Goal: Information Seeking & Learning: Learn about a topic

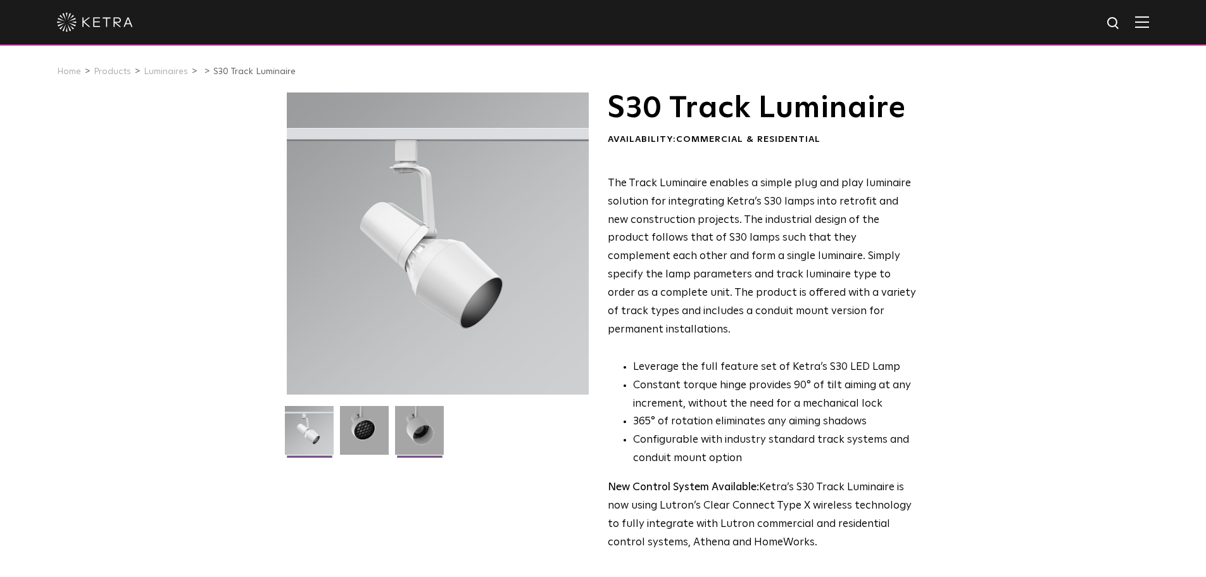
click at [432, 430] on img at bounding box center [419, 435] width 49 height 58
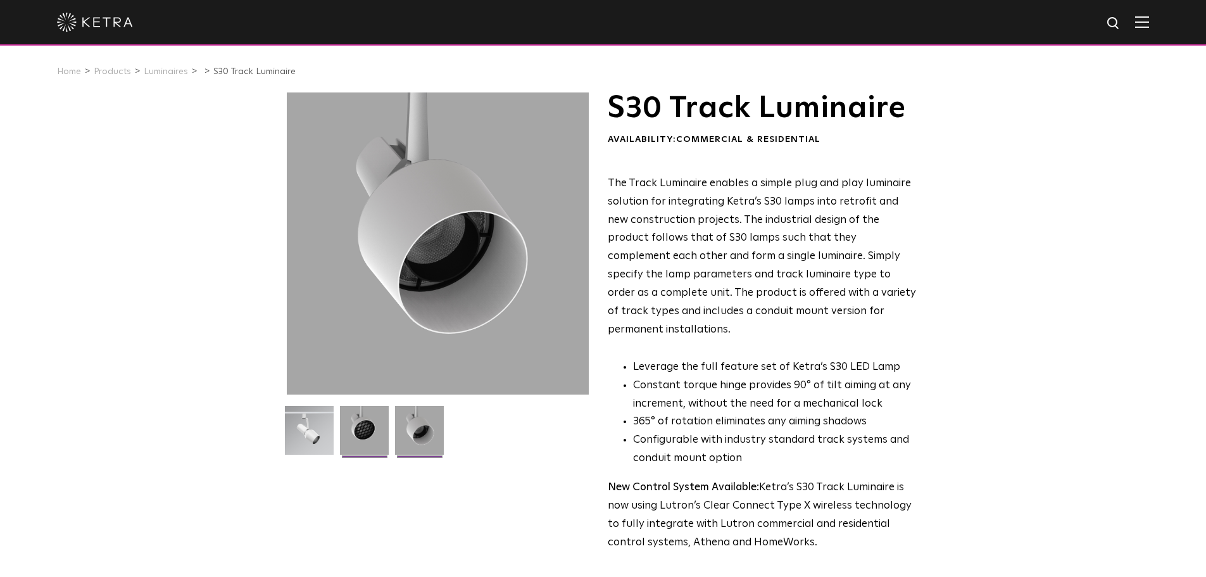
click at [344, 439] on img at bounding box center [364, 435] width 49 height 58
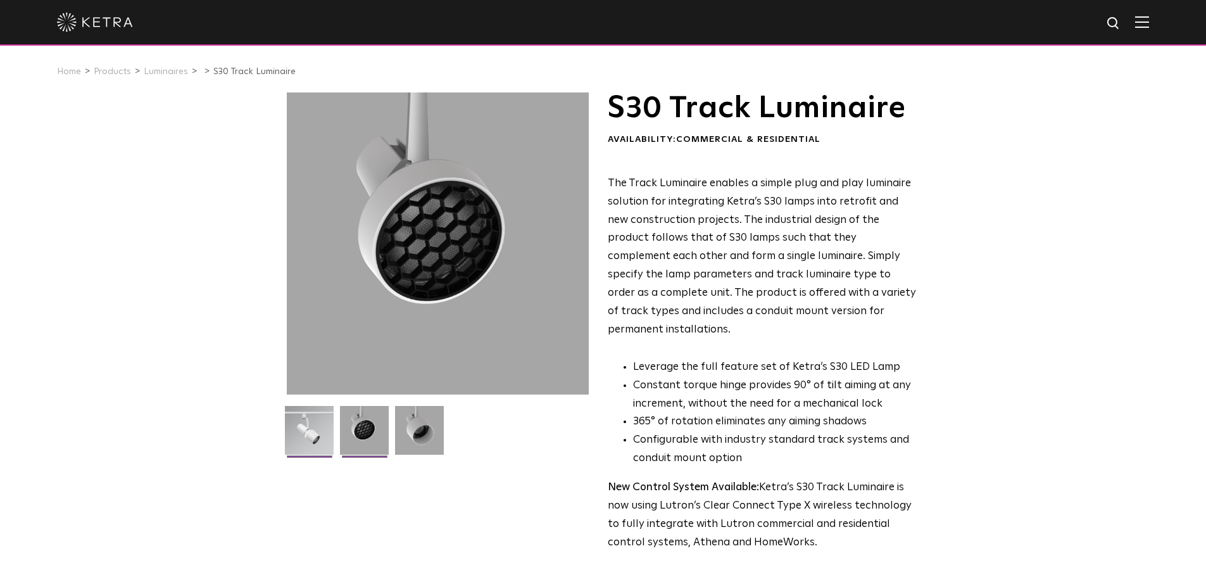
click at [298, 429] on img at bounding box center [309, 435] width 49 height 58
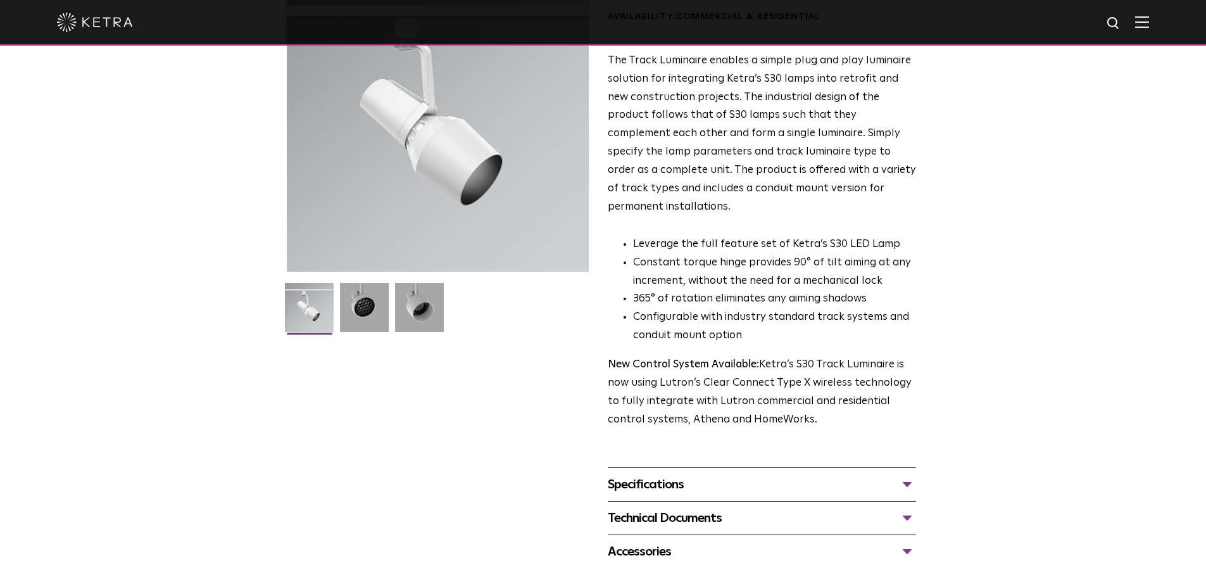
scroll to position [144, 0]
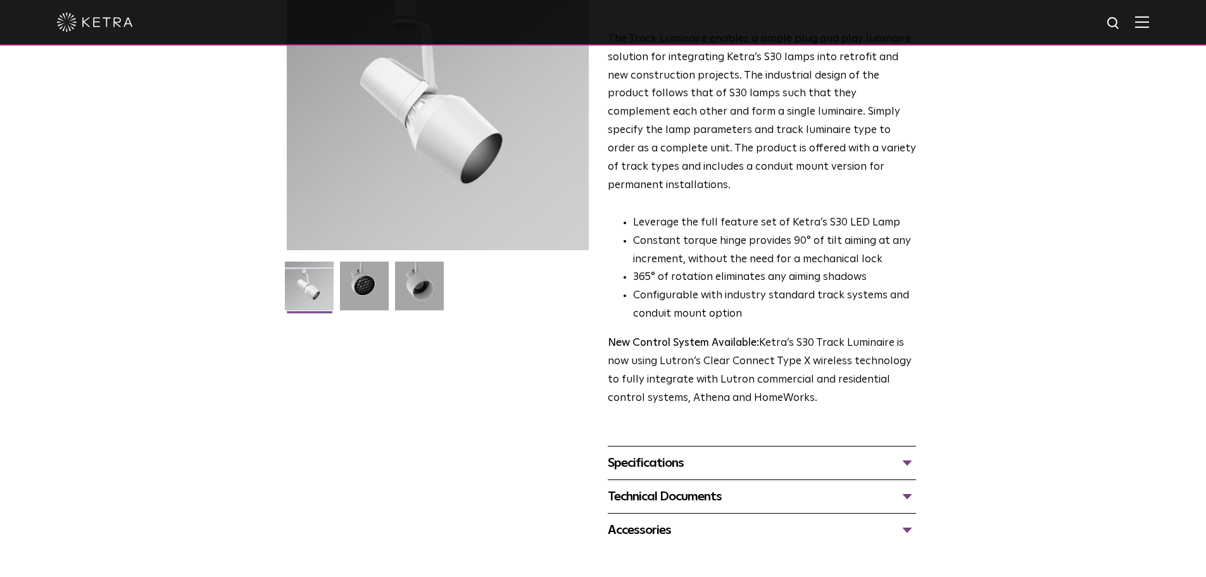
click at [658, 453] on div "Specifications" at bounding box center [762, 463] width 308 height 20
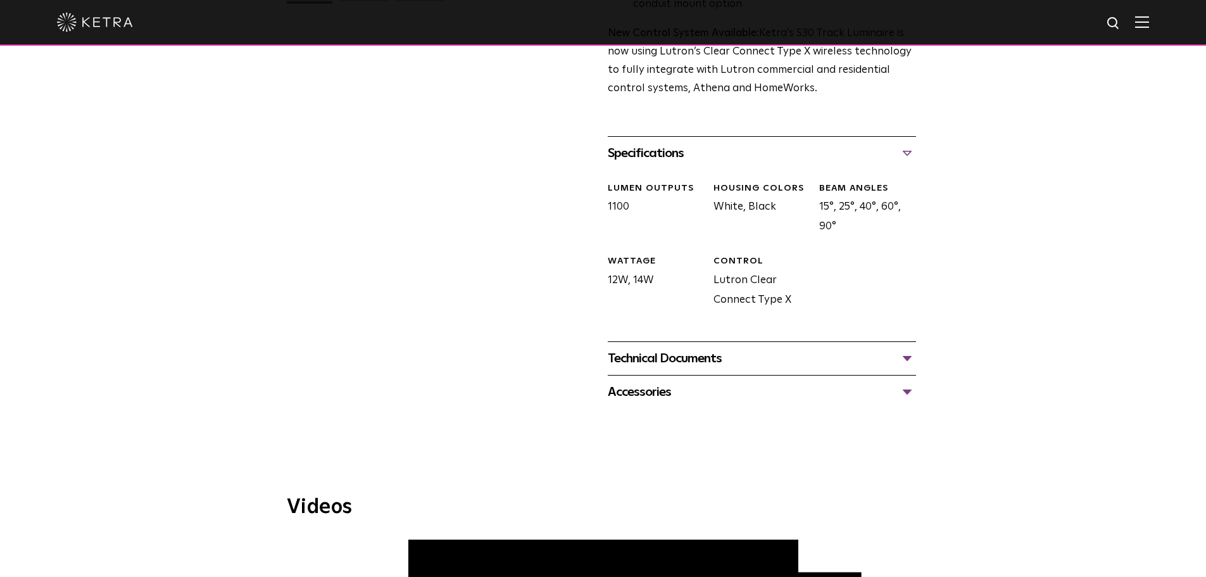
scroll to position [461, 0]
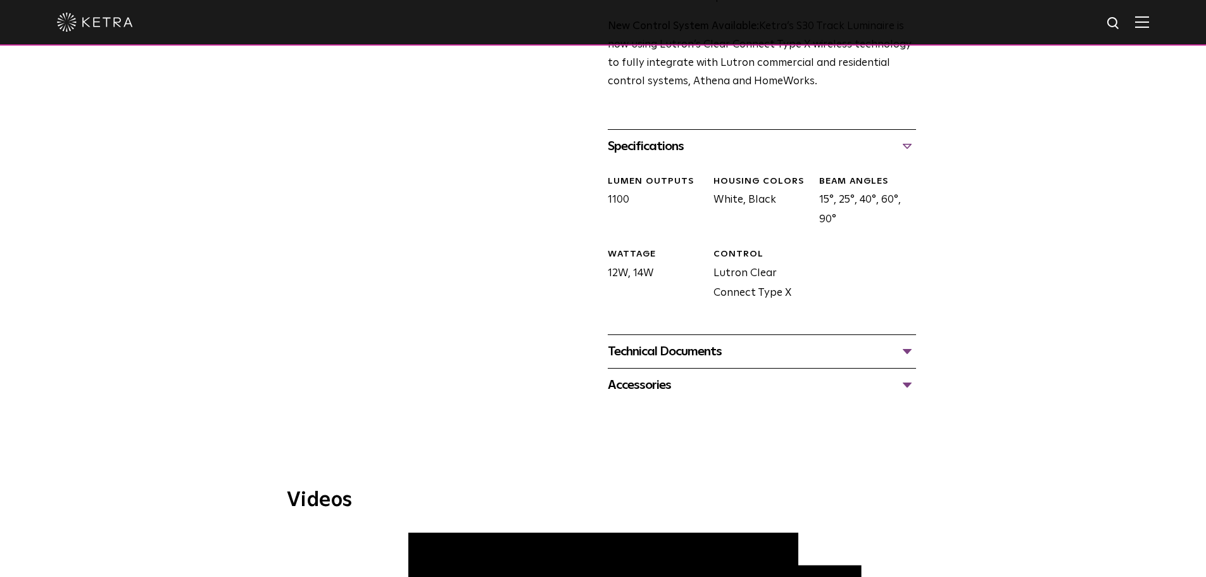
click at [671, 341] on div "Technical Documents" at bounding box center [762, 351] width 308 height 20
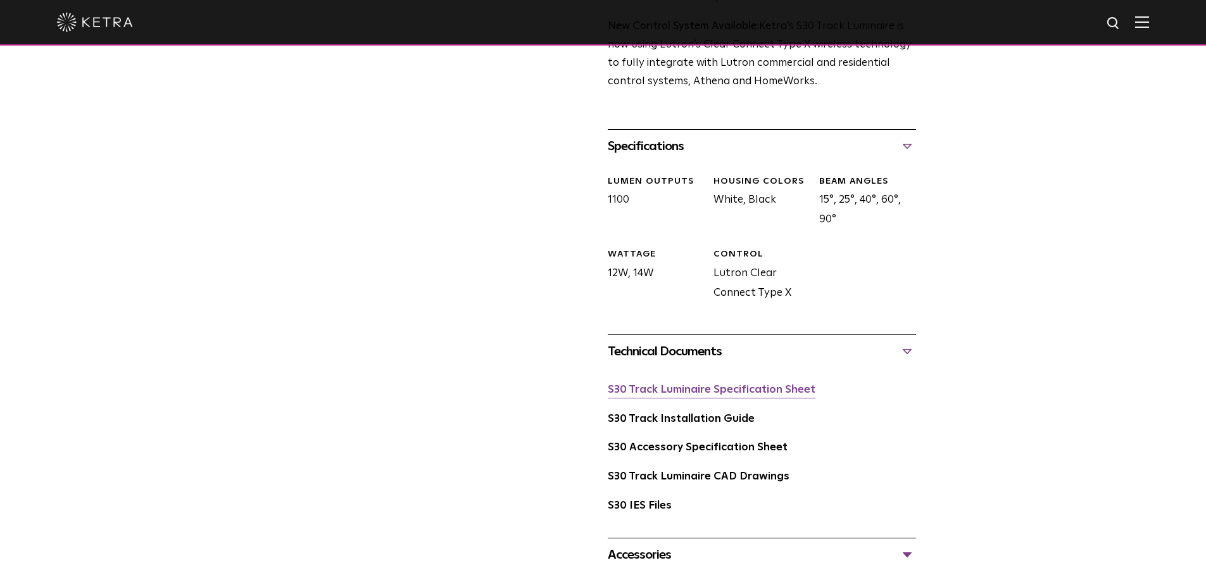
click at [703, 384] on link "S30 Track Luminaire Specification Sheet" at bounding box center [712, 389] width 208 height 11
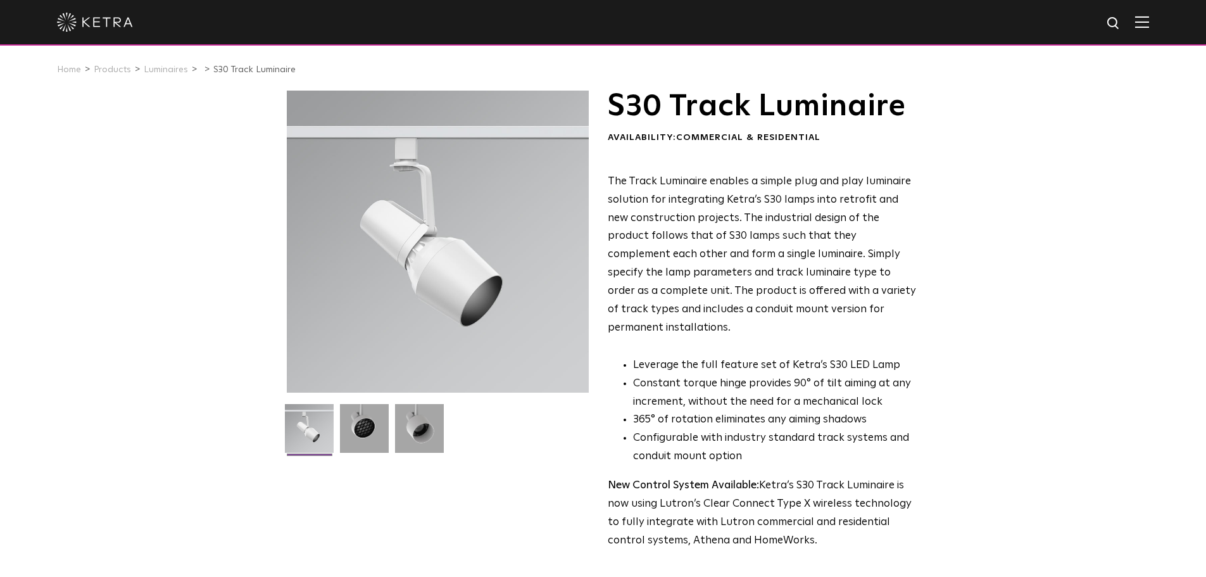
scroll to position [0, 0]
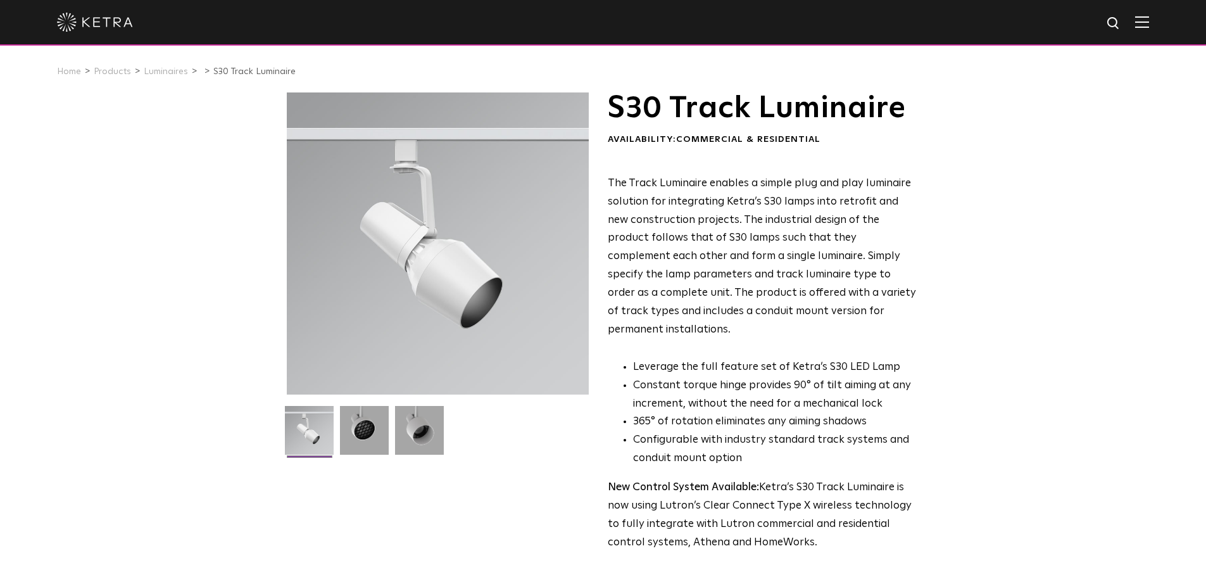
drag, startPoint x: 164, startPoint y: 75, endPoint x: 164, endPoint y: 82, distance: 7.0
click at [164, 75] on link "Luminaires" at bounding box center [166, 71] width 44 height 9
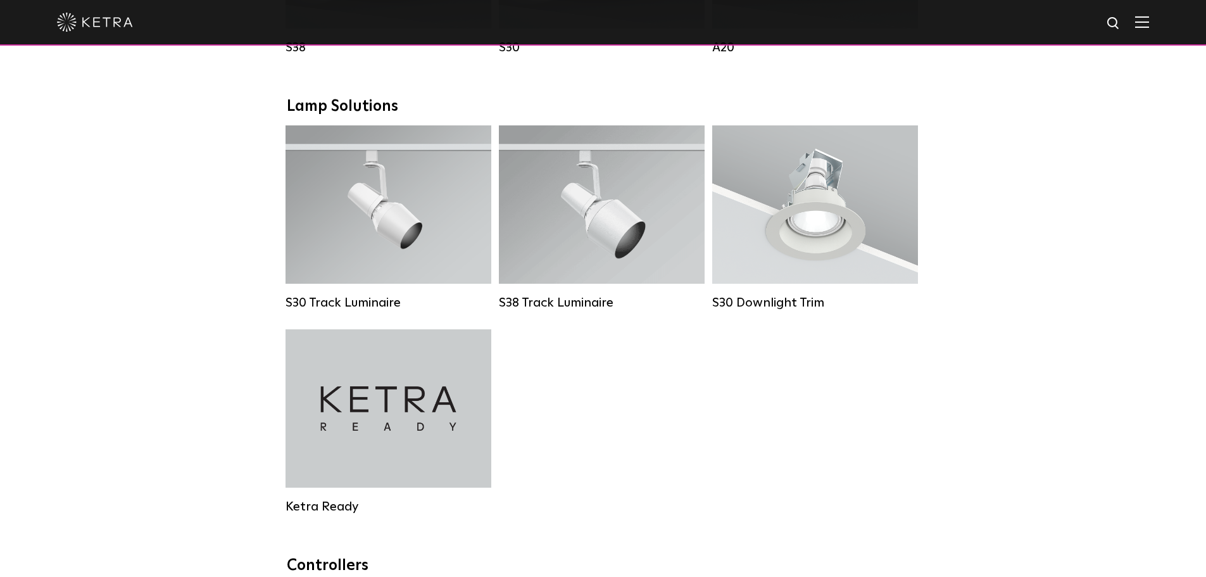
scroll to position [1139, 0]
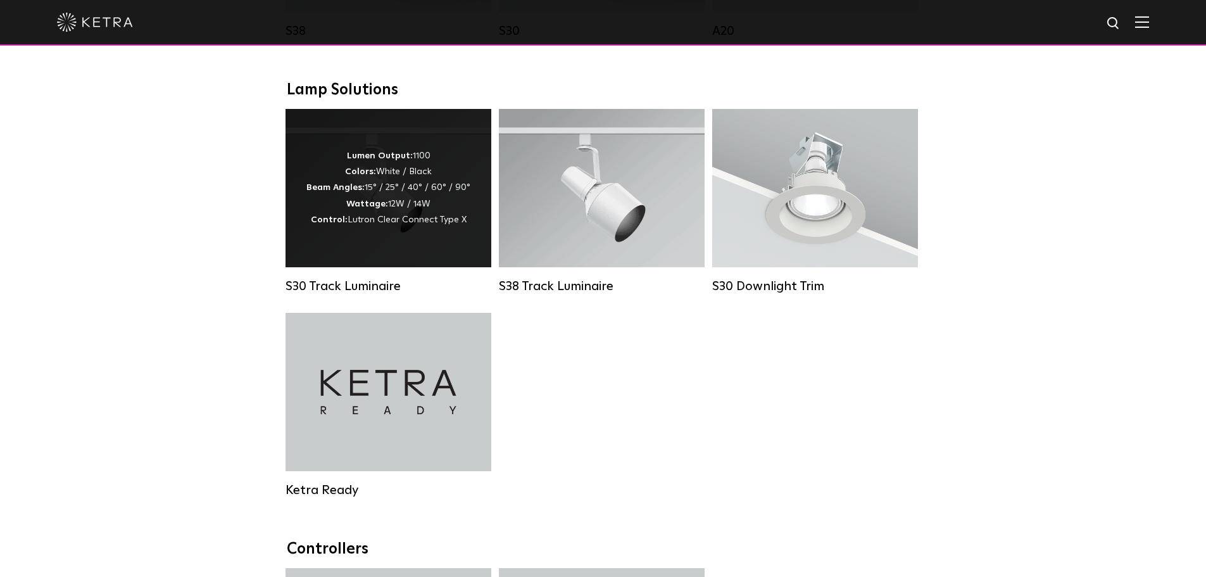
click at [381, 267] on div "Lumen Output: 1100 Colors: White / Black Beam Angles: 15° / 25° / 40° / 60° / 9…" at bounding box center [389, 188] width 206 height 158
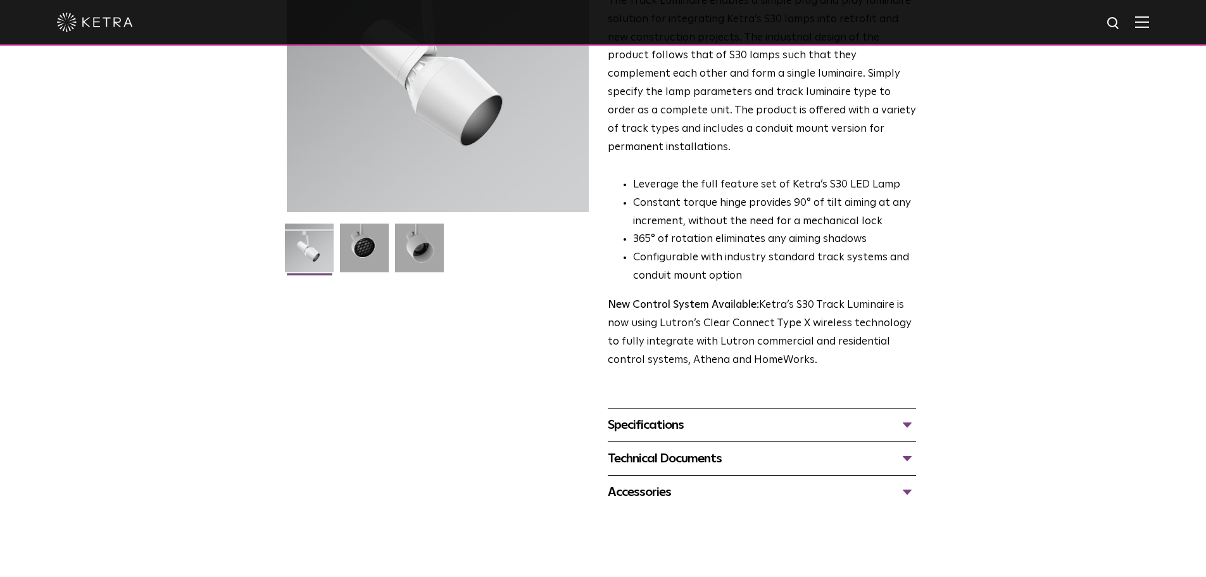
scroll to position [317, 0]
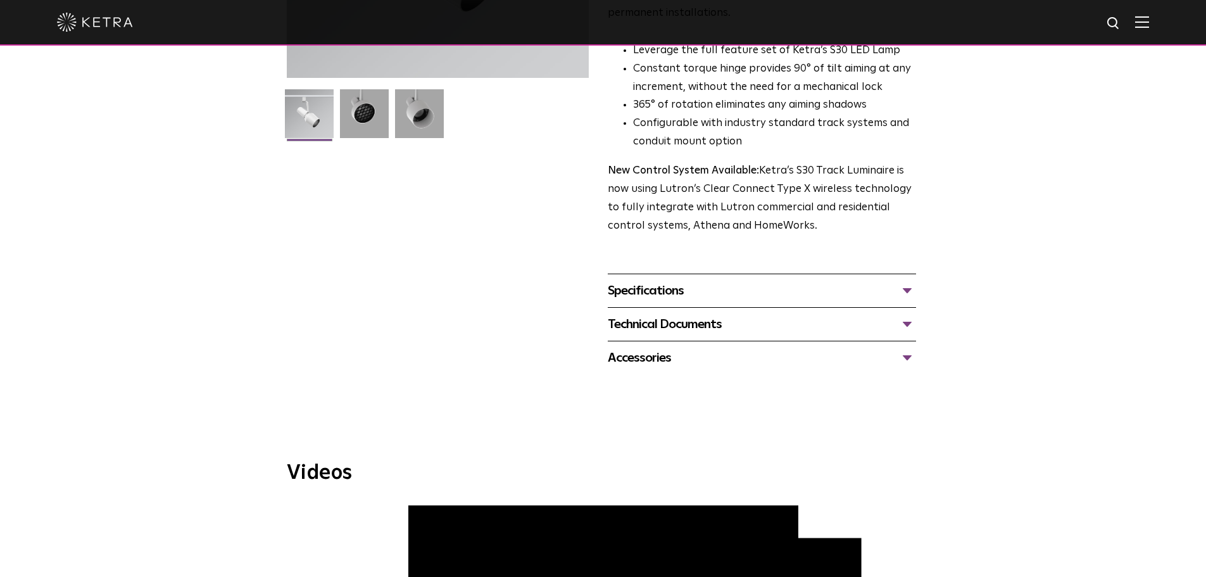
click at [647, 348] on div "Accessories" at bounding box center [762, 358] width 308 height 20
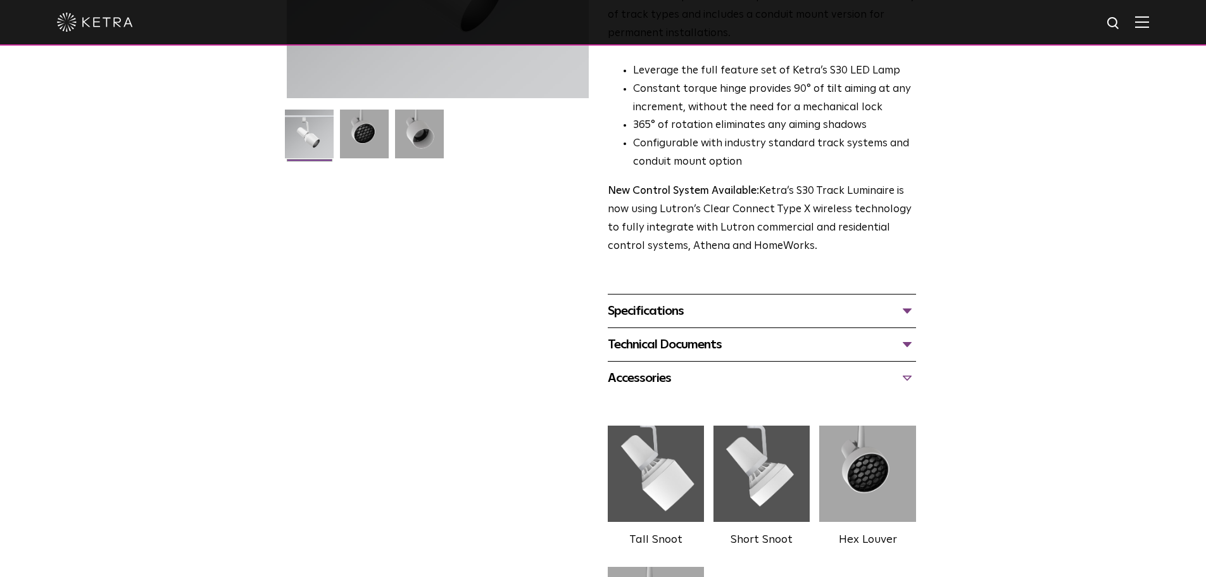
scroll to position [306, 0]
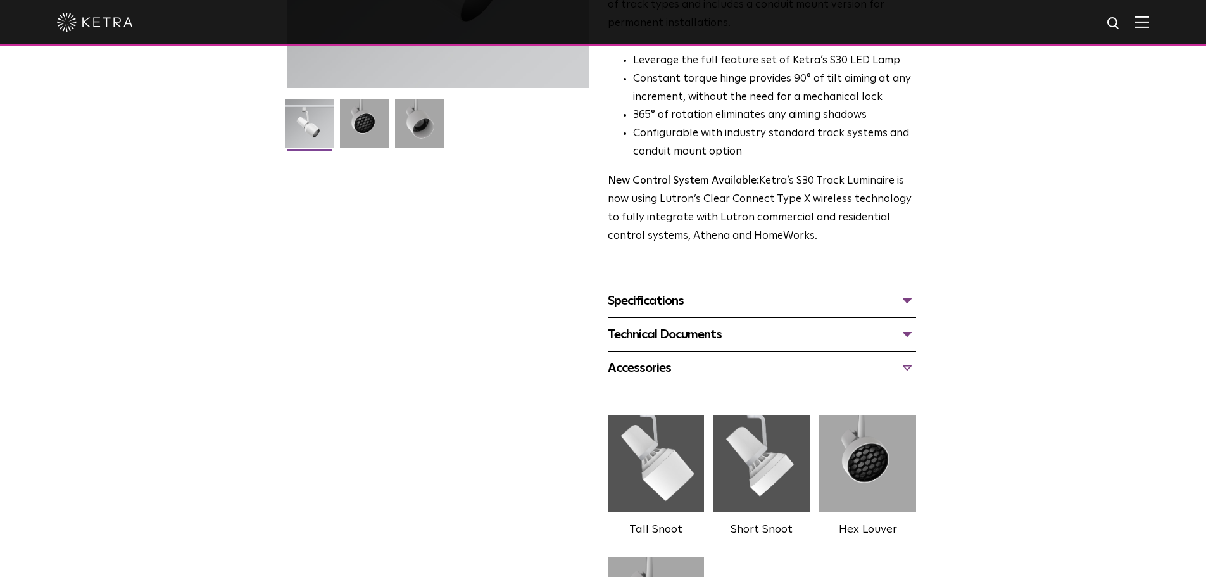
click at [637, 324] on div "Technical Documents" at bounding box center [762, 334] width 308 height 20
